Goal: Obtain resource: Obtain resource

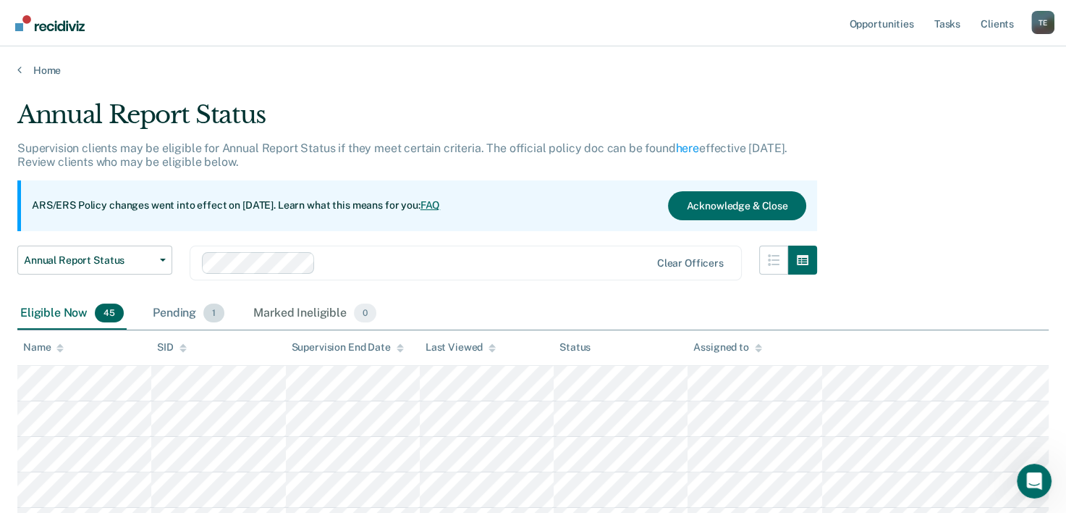
click at [201, 307] on div "Pending 1" at bounding box center [188, 314] width 77 height 32
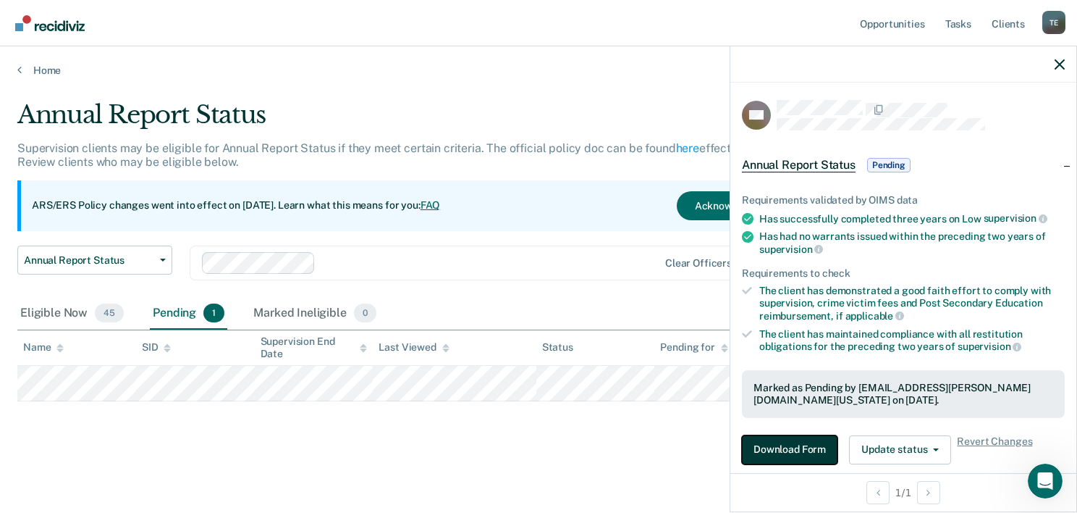
click at [793, 439] on button "Download Form" at bounding box center [790, 449] width 96 height 29
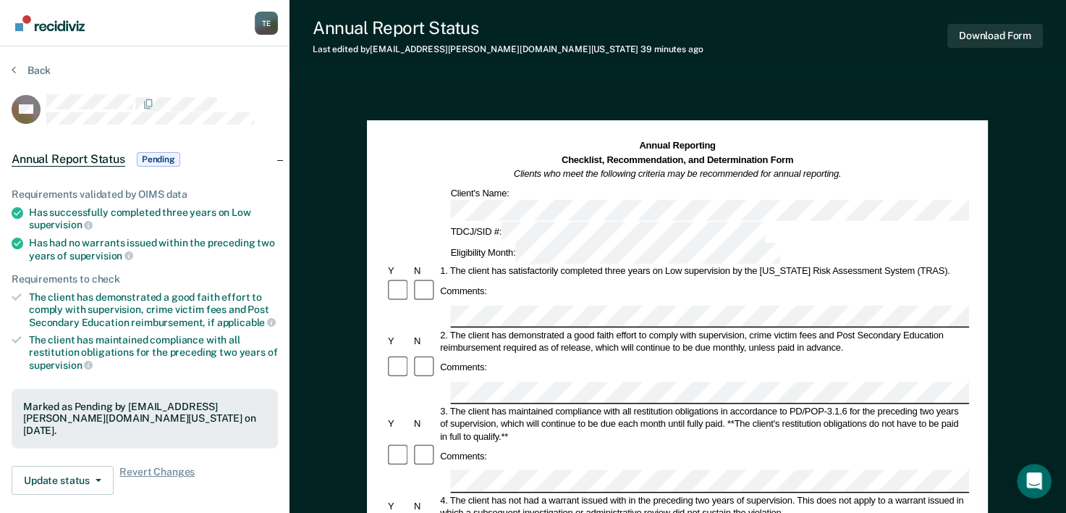
click at [889, 159] on div "Annual Reporting Checklist, Recommendation, and Determination Form Clients who …" at bounding box center [677, 160] width 583 height 42
click at [1003, 35] on button "Download Form" at bounding box center [996, 36] width 96 height 24
